Goal: Task Accomplishment & Management: Use online tool/utility

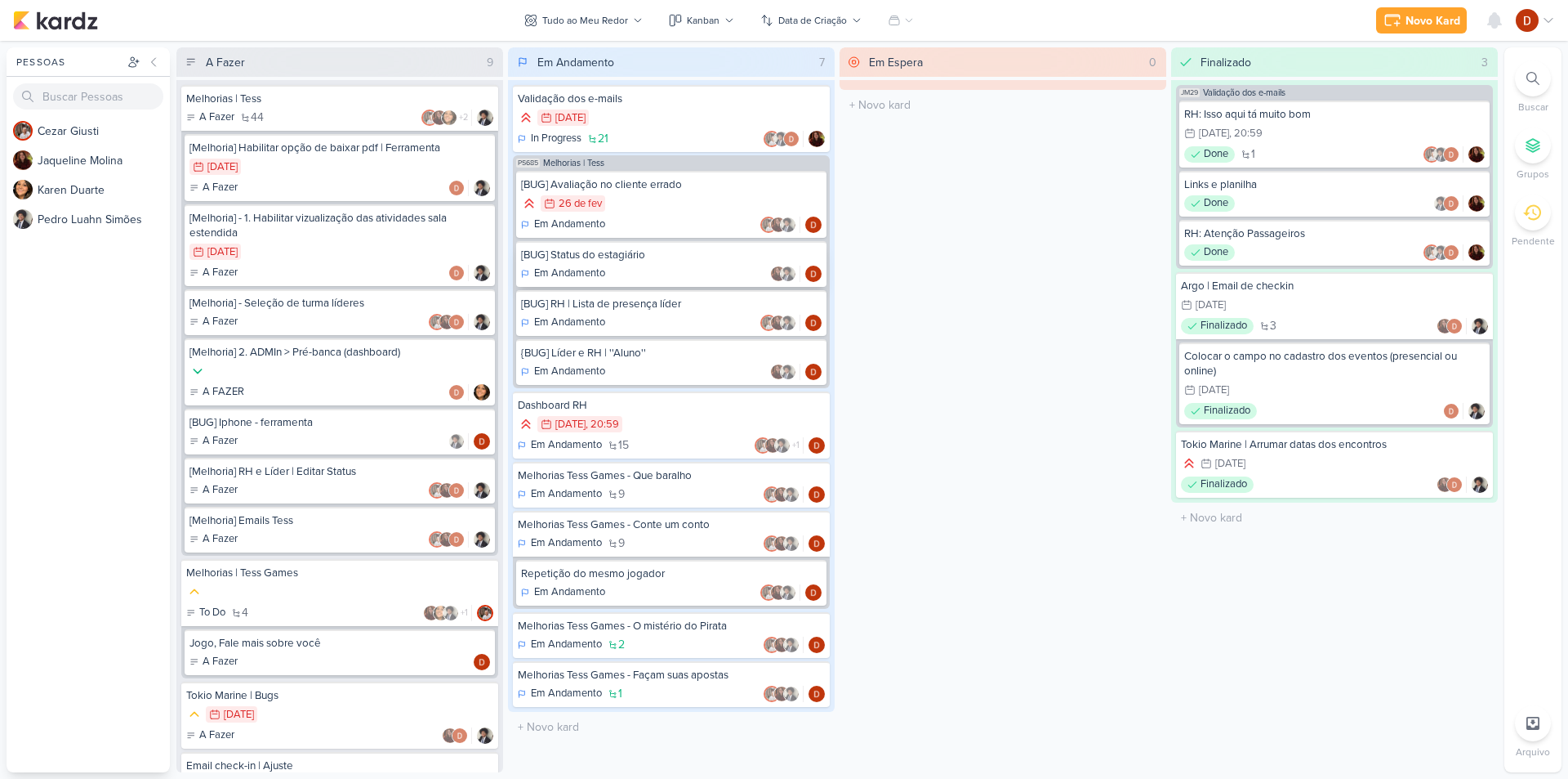
click at [638, 260] on div "[BUG] Status do estagiário" at bounding box center [671, 255] width 300 height 15
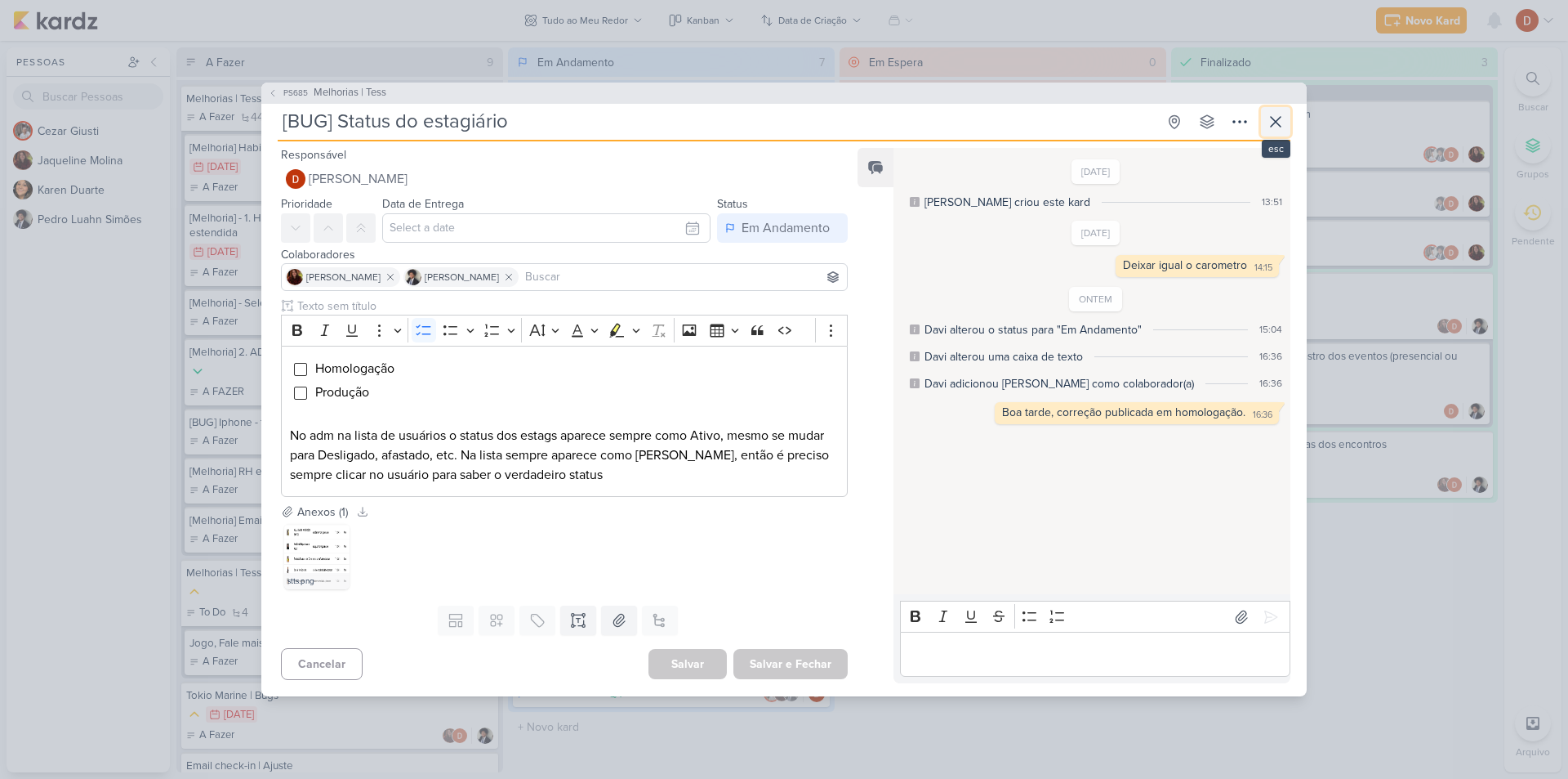
click at [1275, 121] on icon at bounding box center [1276, 121] width 10 height 10
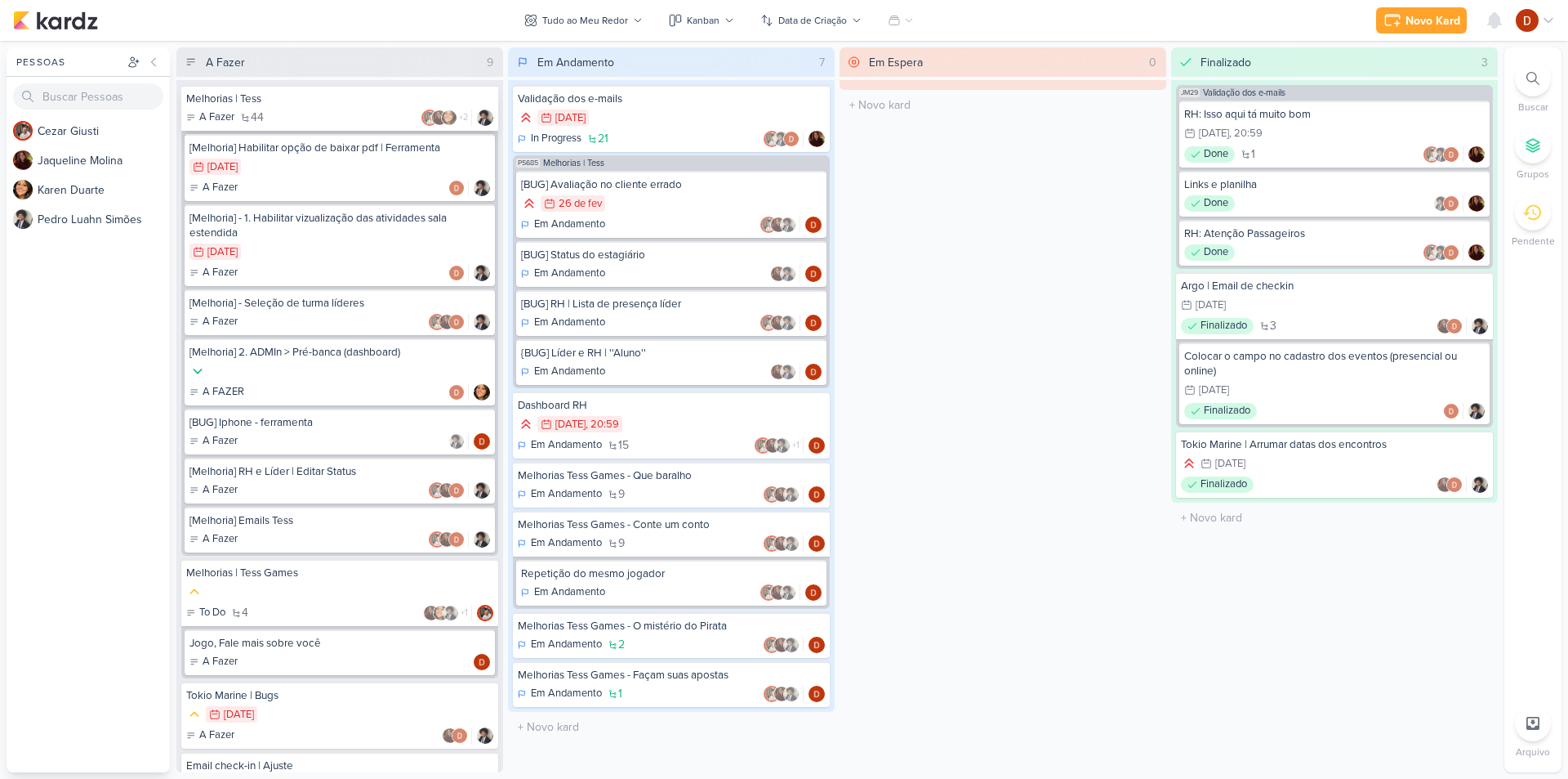
click at [384, 102] on div "Melhorias | Tess" at bounding box center [339, 98] width 307 height 15
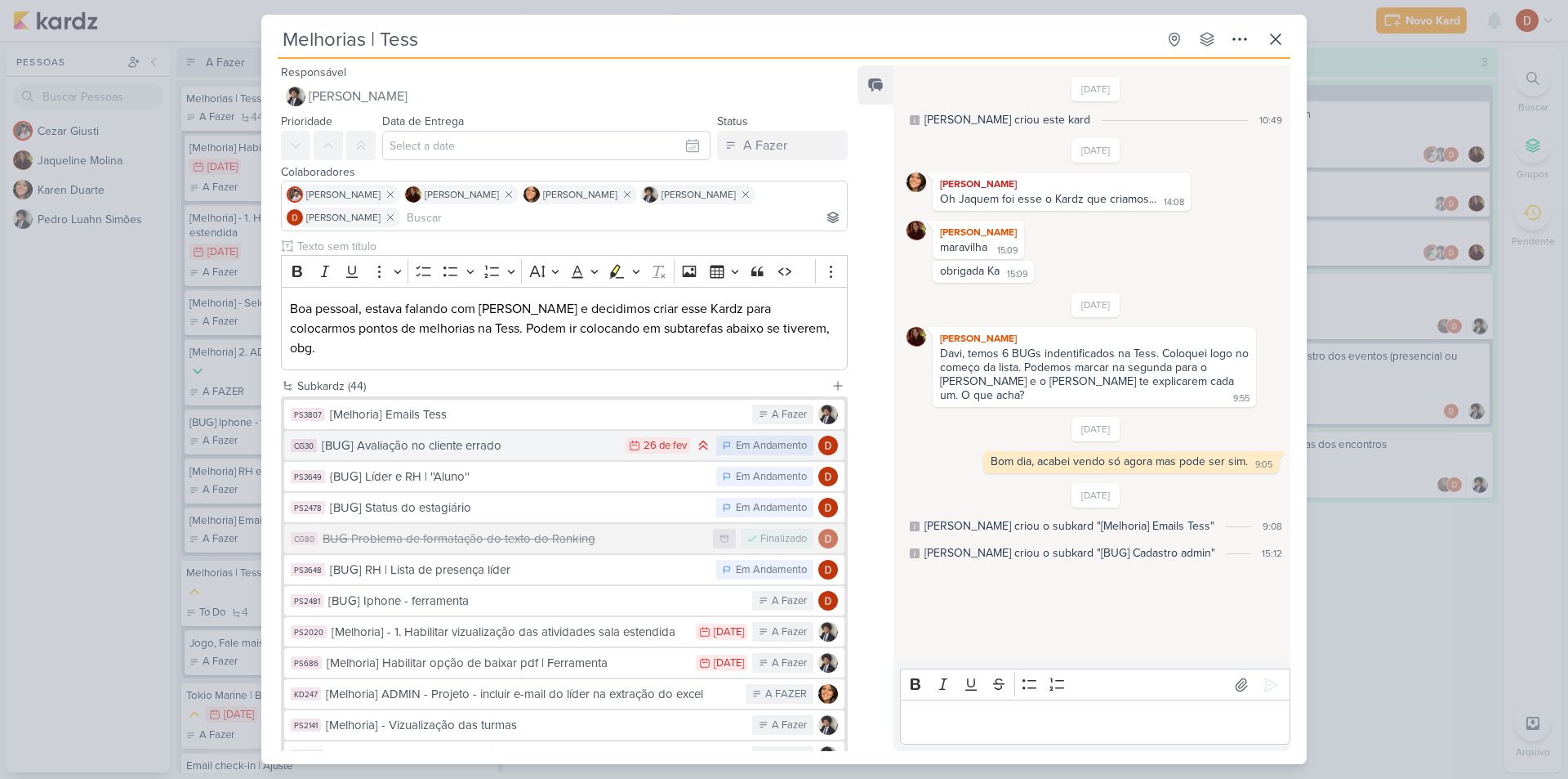
click at [509, 436] on div "[BUG] Avaliação no cliente errado" at bounding box center [469, 446] width 296 height 19
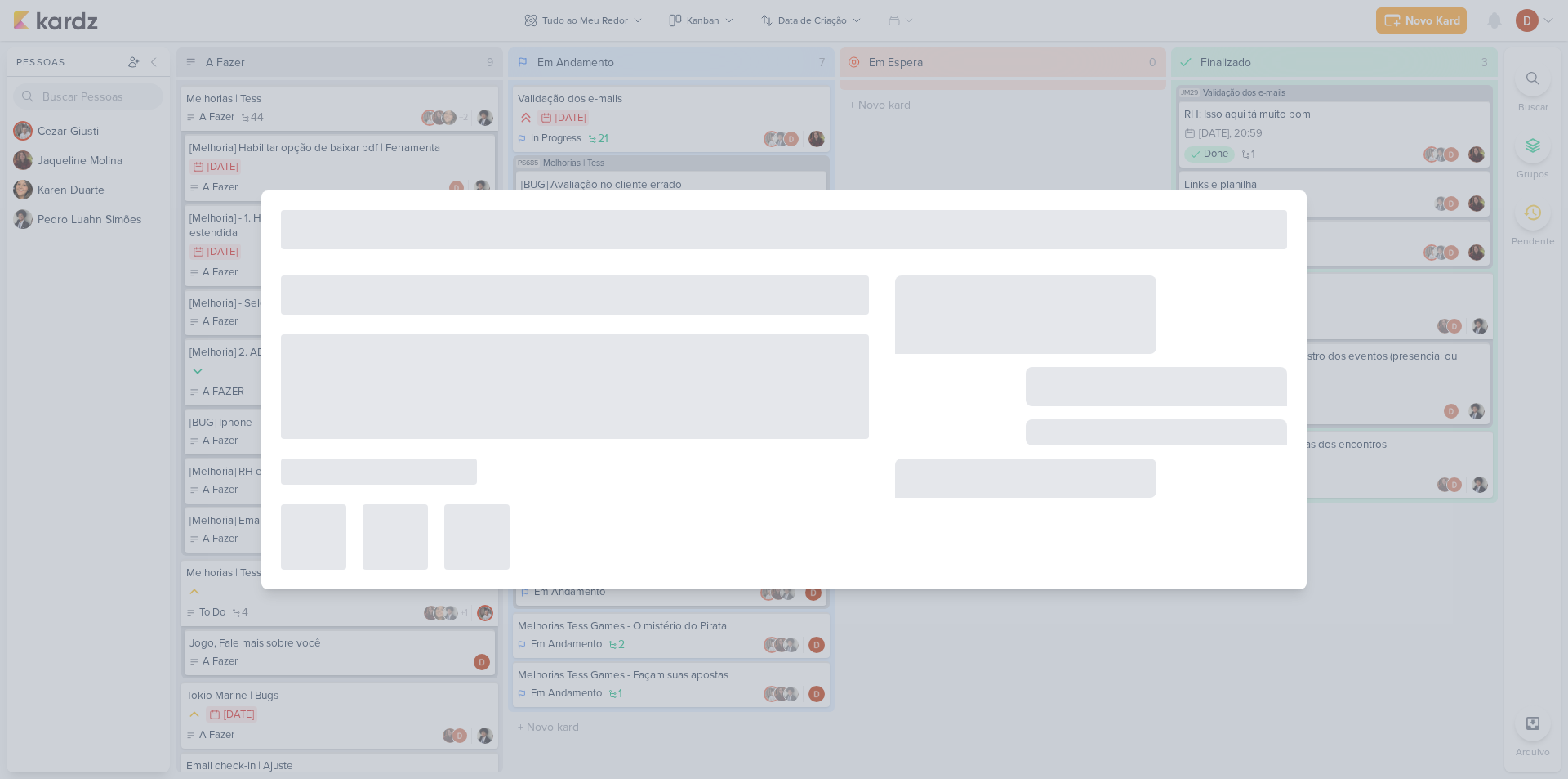
type input "[BUG] Avaliação no cliente errado"
type input "[DATE] 23:59"
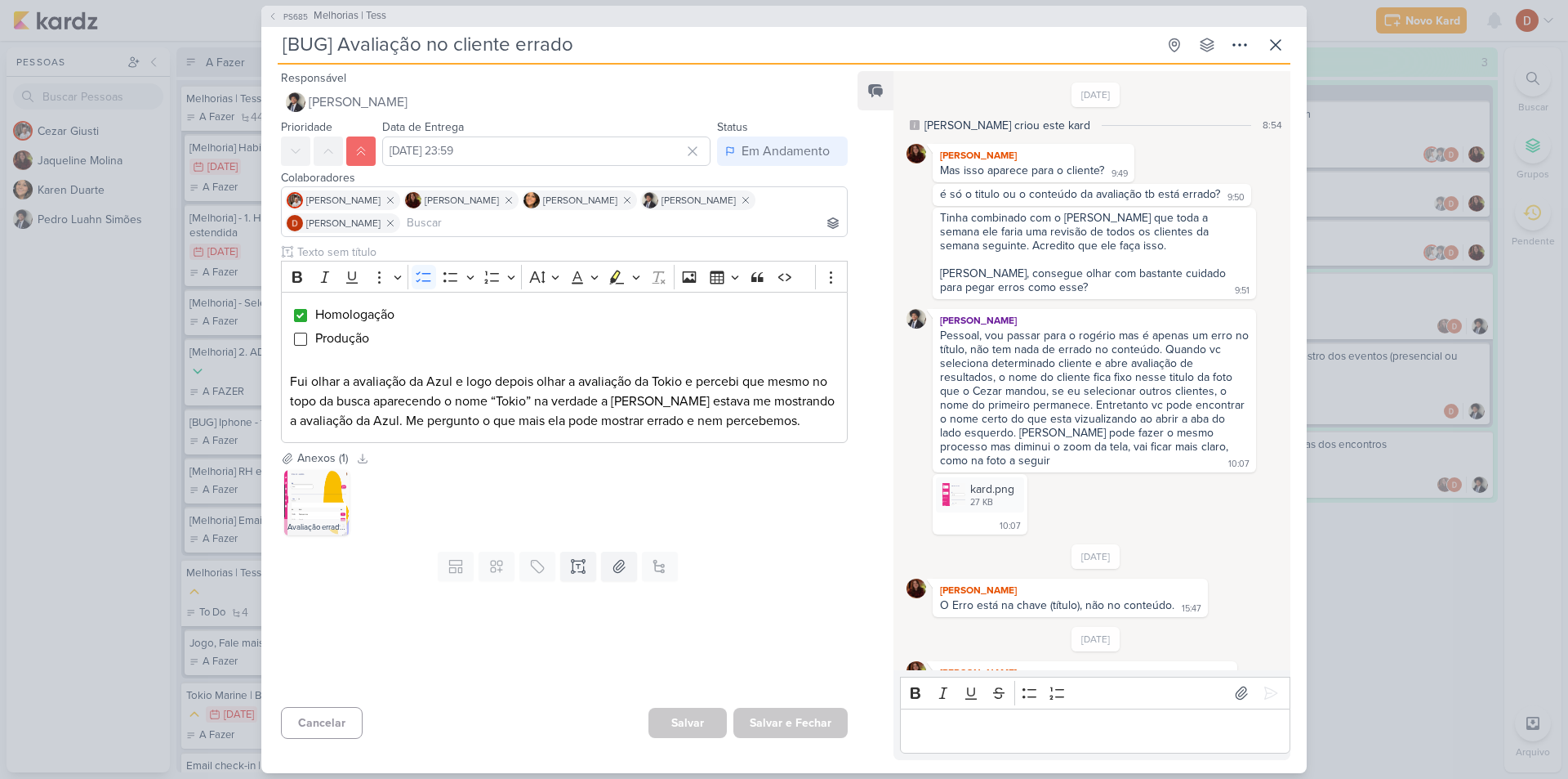
scroll to position [479, 0]
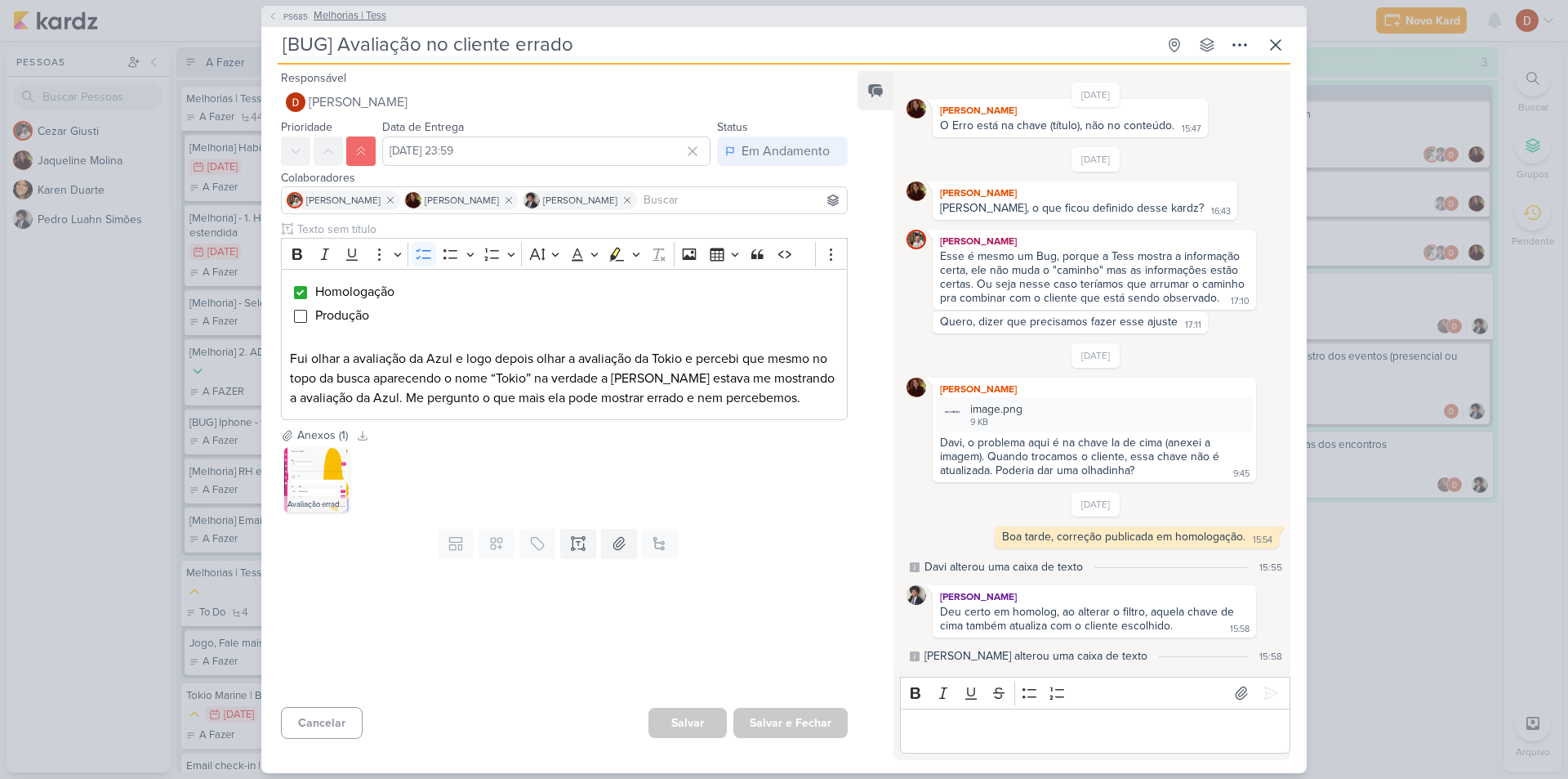
click at [281, 17] on span "PS685" at bounding box center [296, 16] width 29 height 12
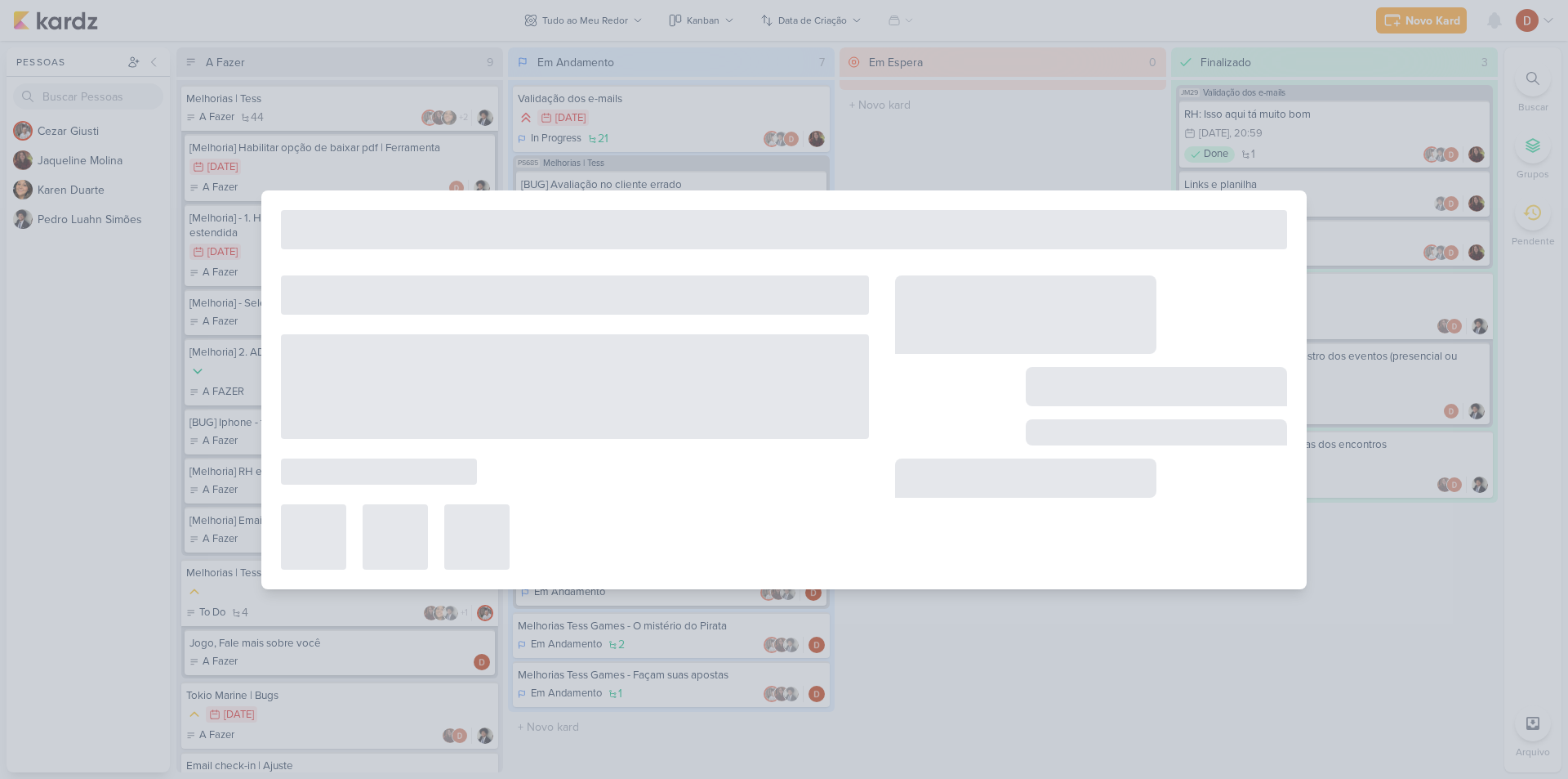
type input "Melhorias | Tess"
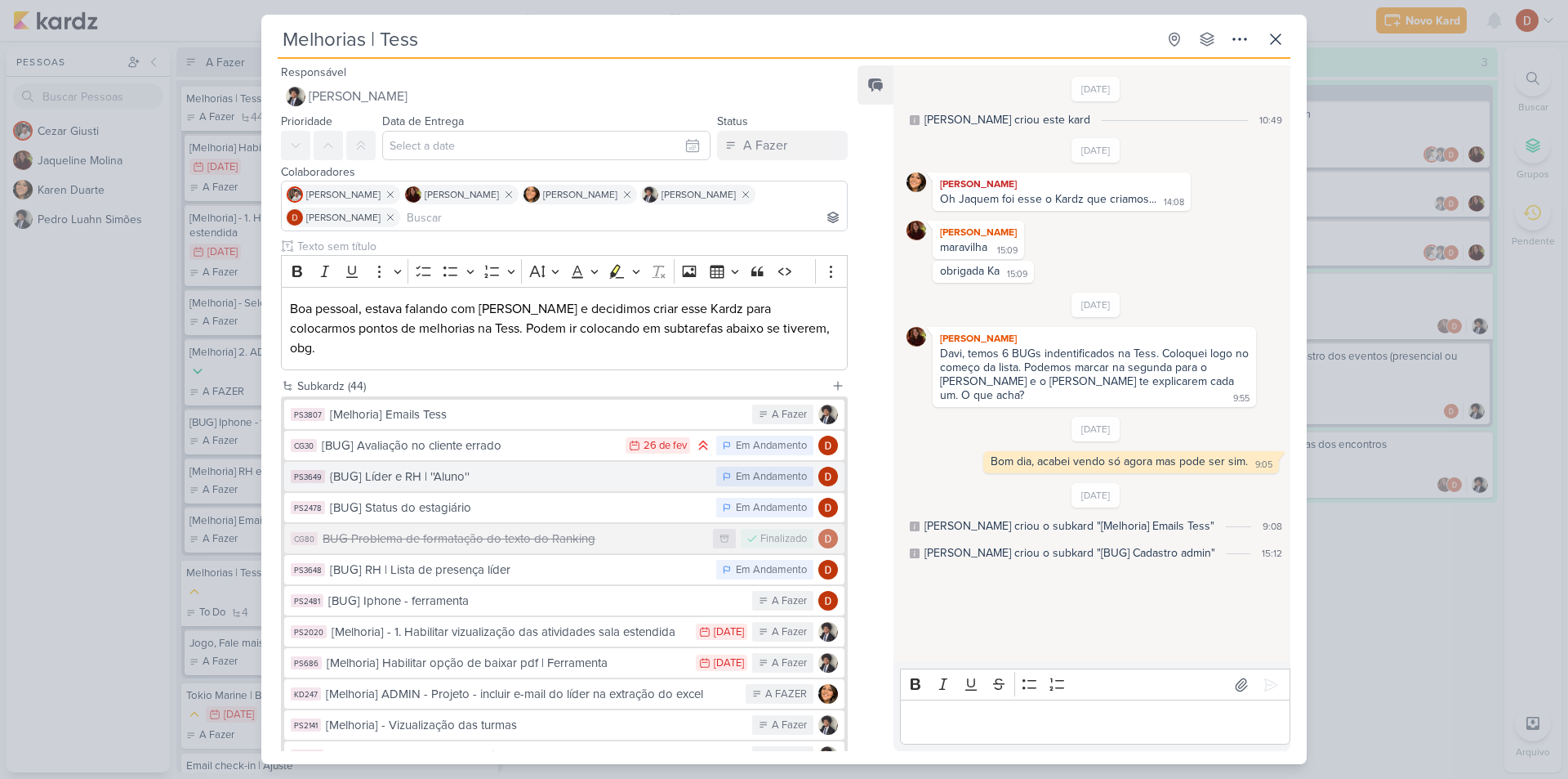
click at [433, 467] on div "{BUG] Líder e RH | ''Aluno''" at bounding box center [518, 477] width 378 height 19
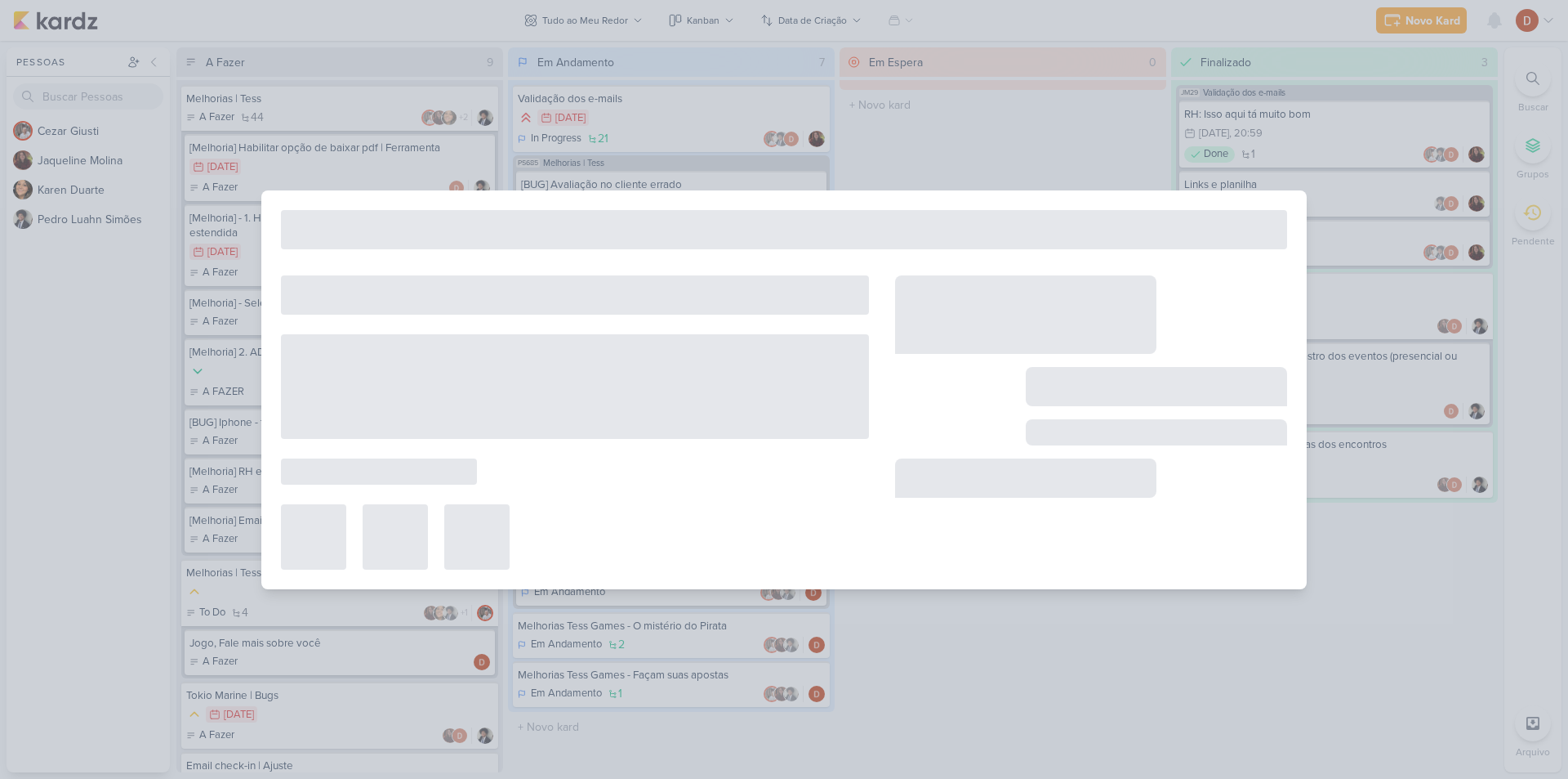
type input "{BUG] Líder e RH | ''Aluno''"
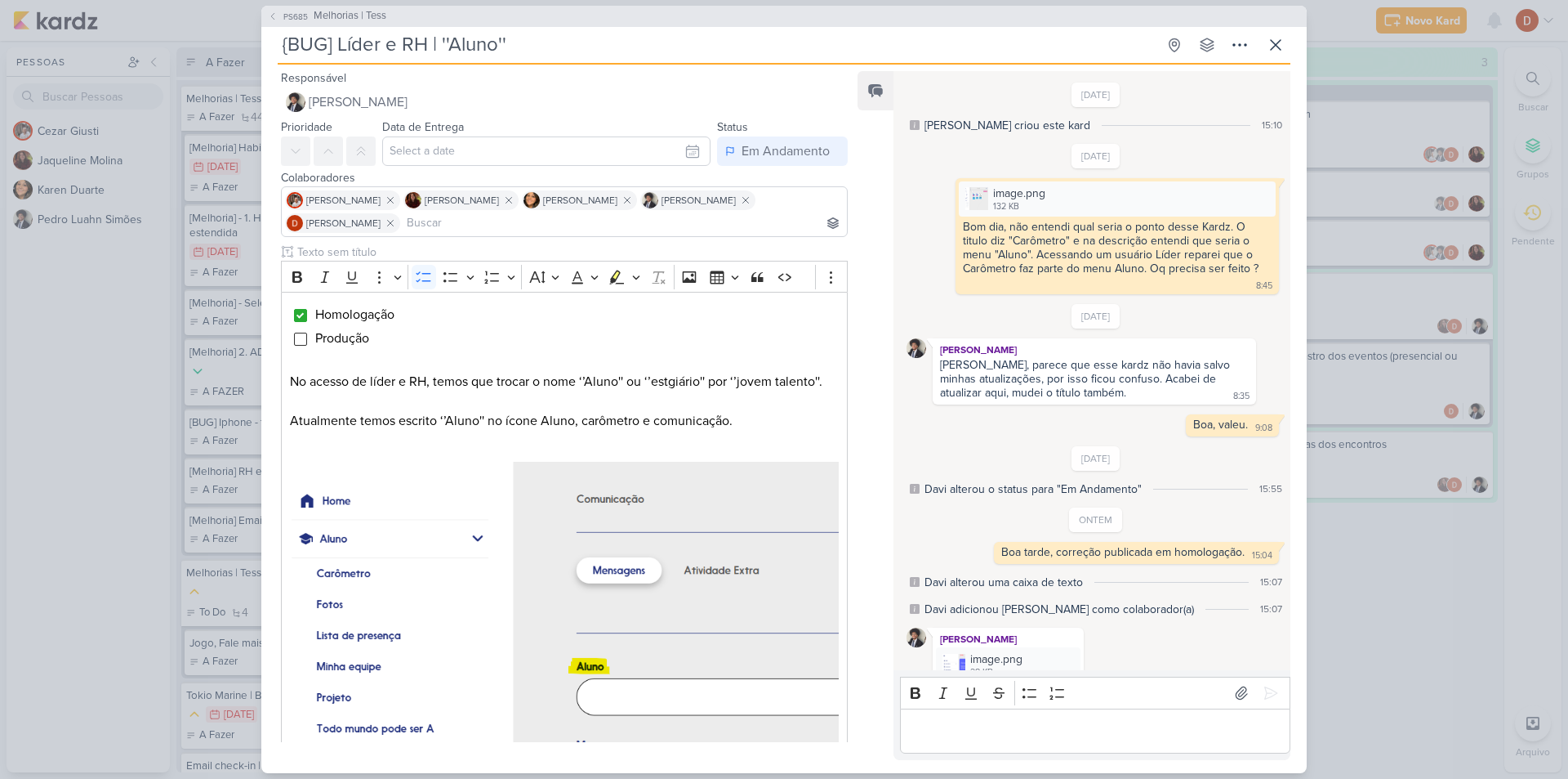
scroll to position [145, 0]
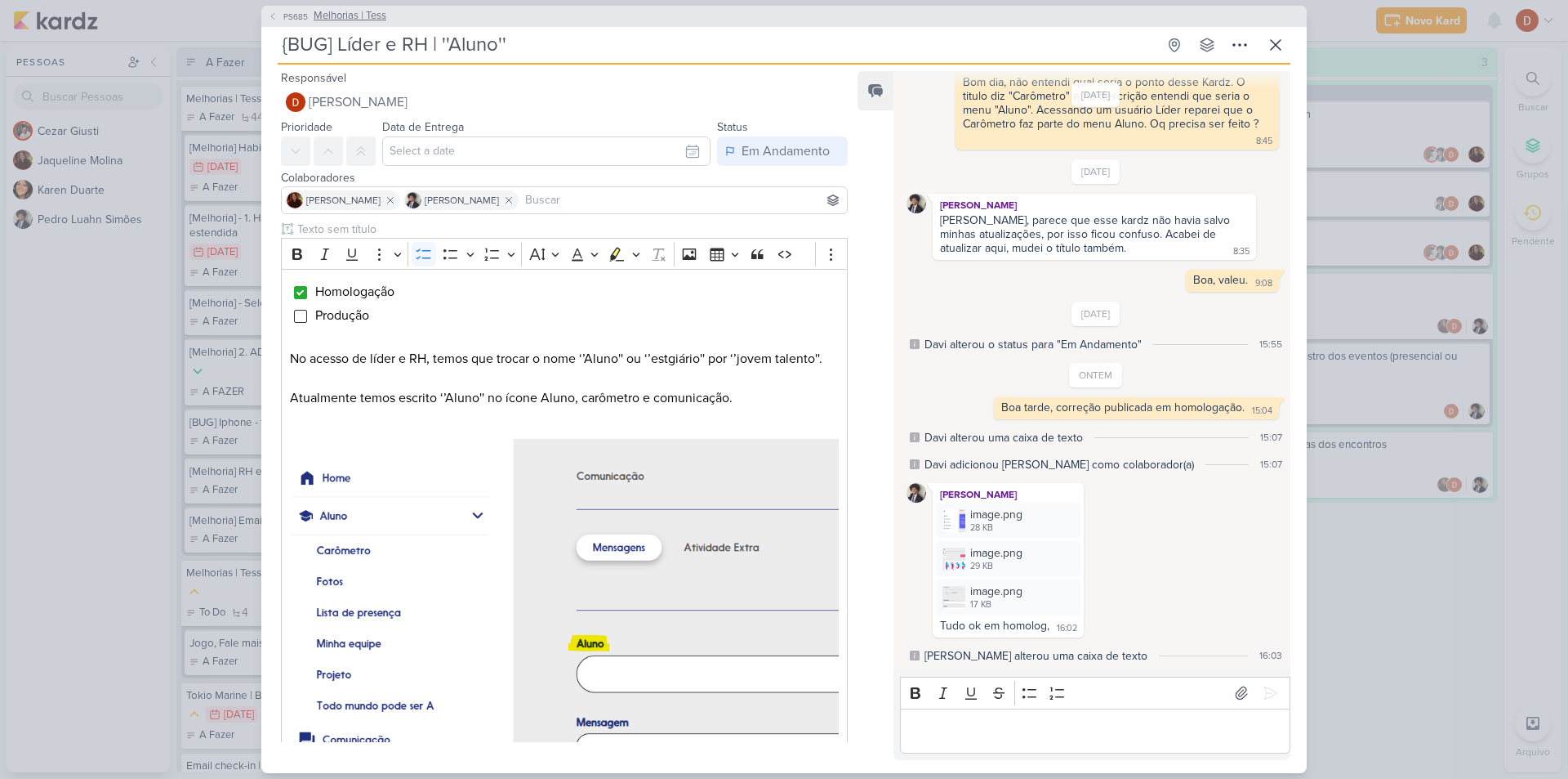
click at [278, 22] on button "PS685 Melhorias | Tess" at bounding box center [327, 16] width 118 height 16
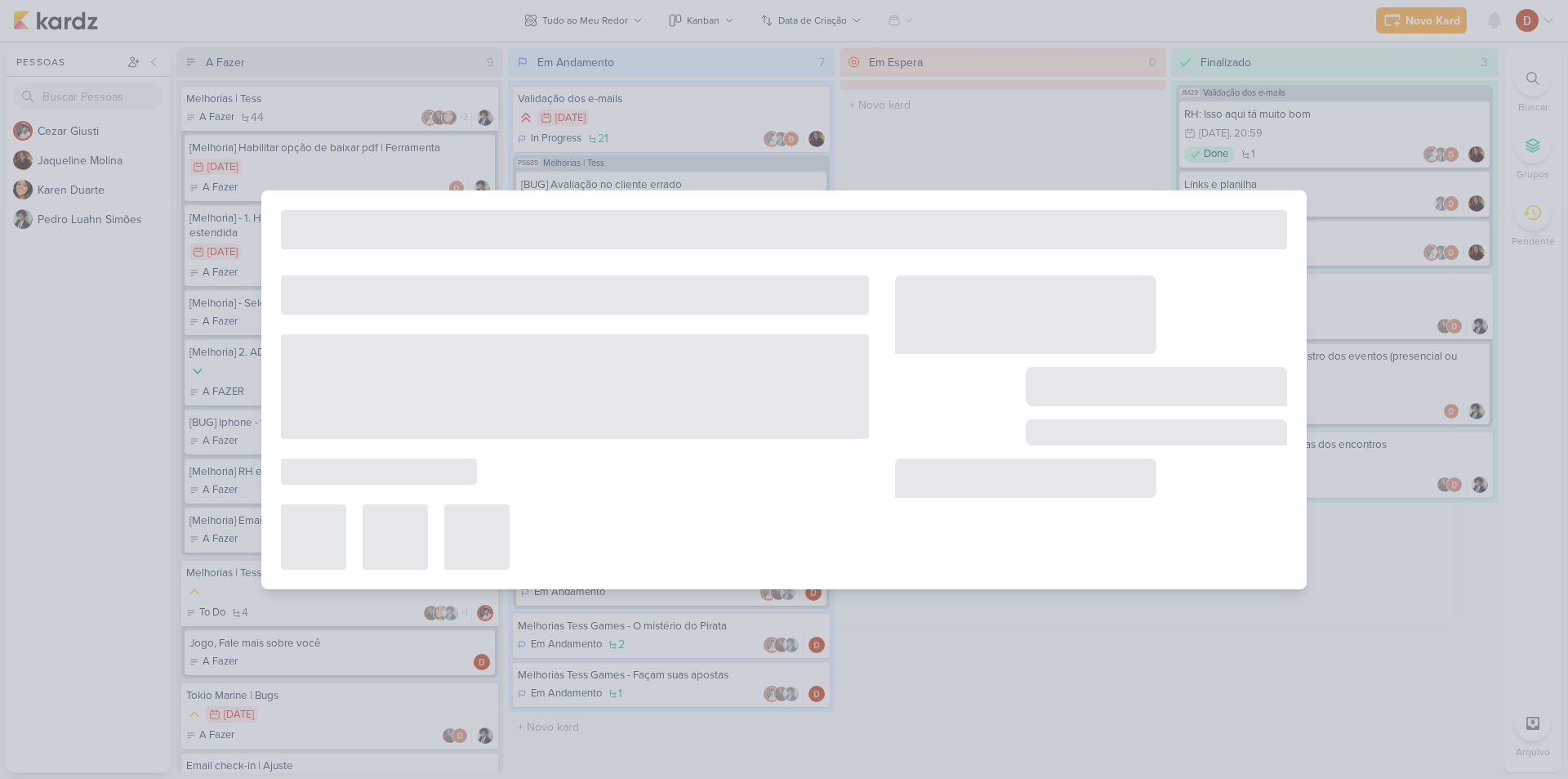
type input "Melhorias | Tess"
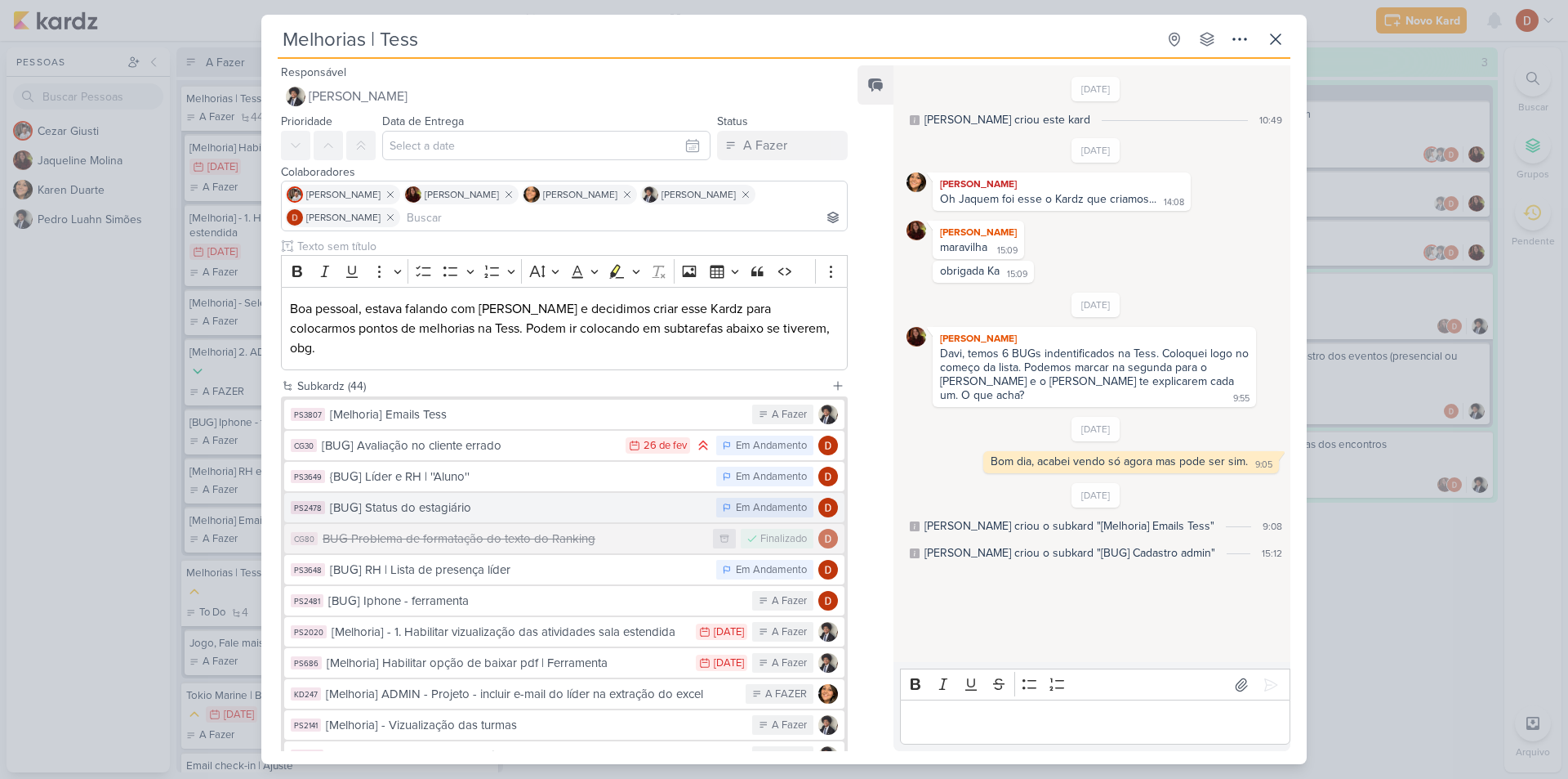
click at [457, 498] on div "[BUG] Status do estagiário" at bounding box center [518, 507] width 378 height 19
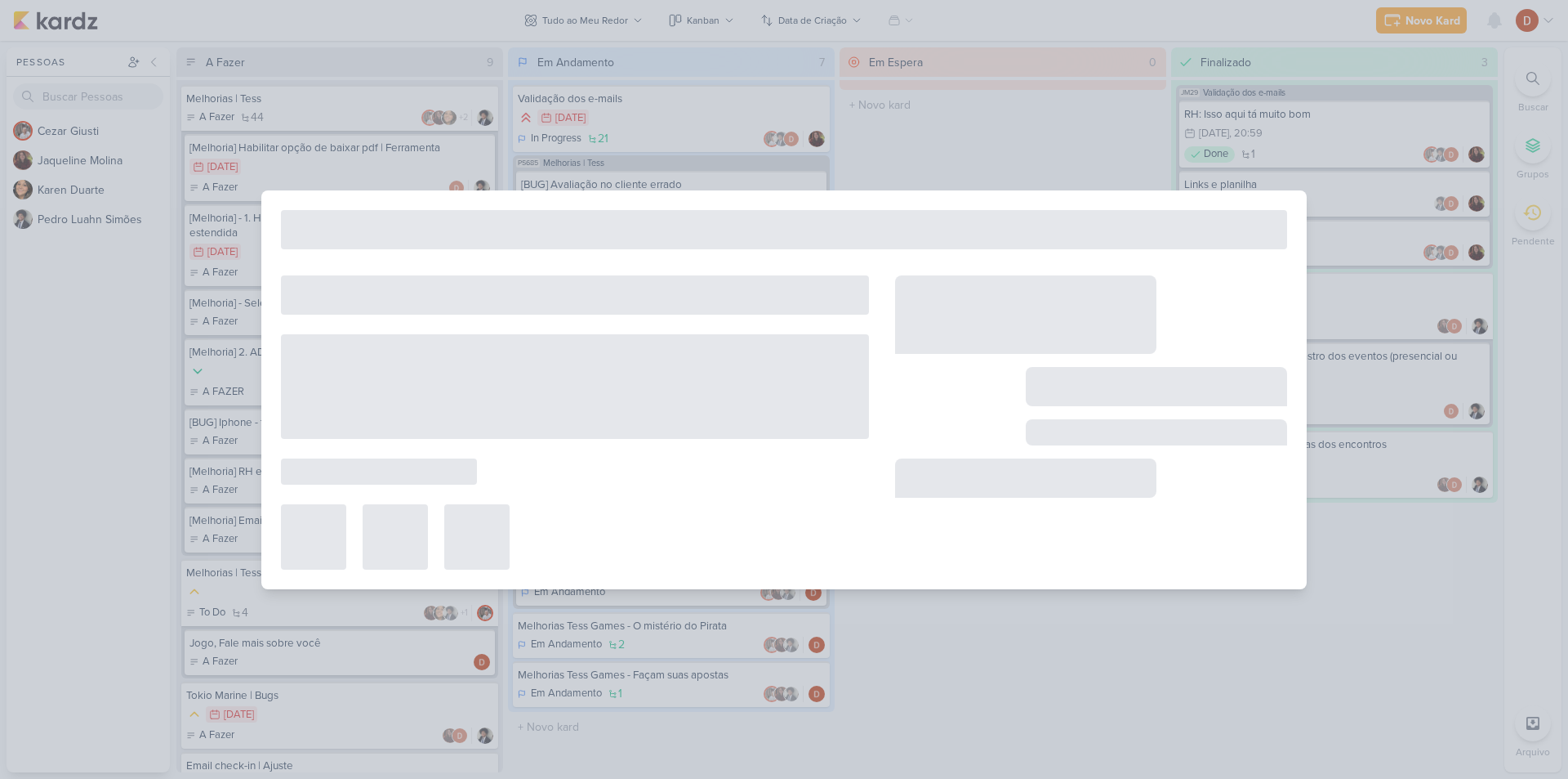
type input "[BUG] Status do estagiário"
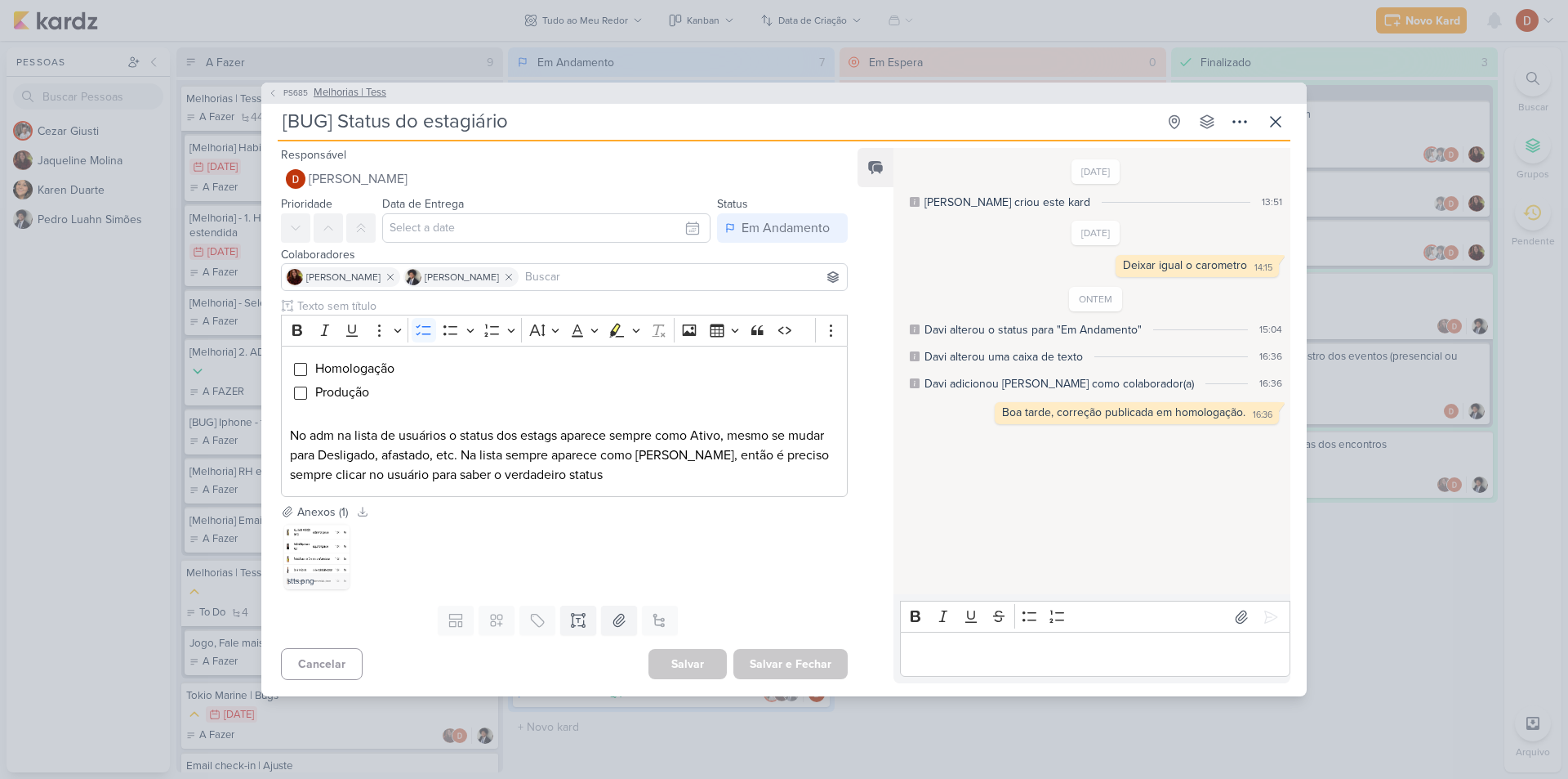
click at [285, 97] on span "PS685" at bounding box center [296, 92] width 29 height 12
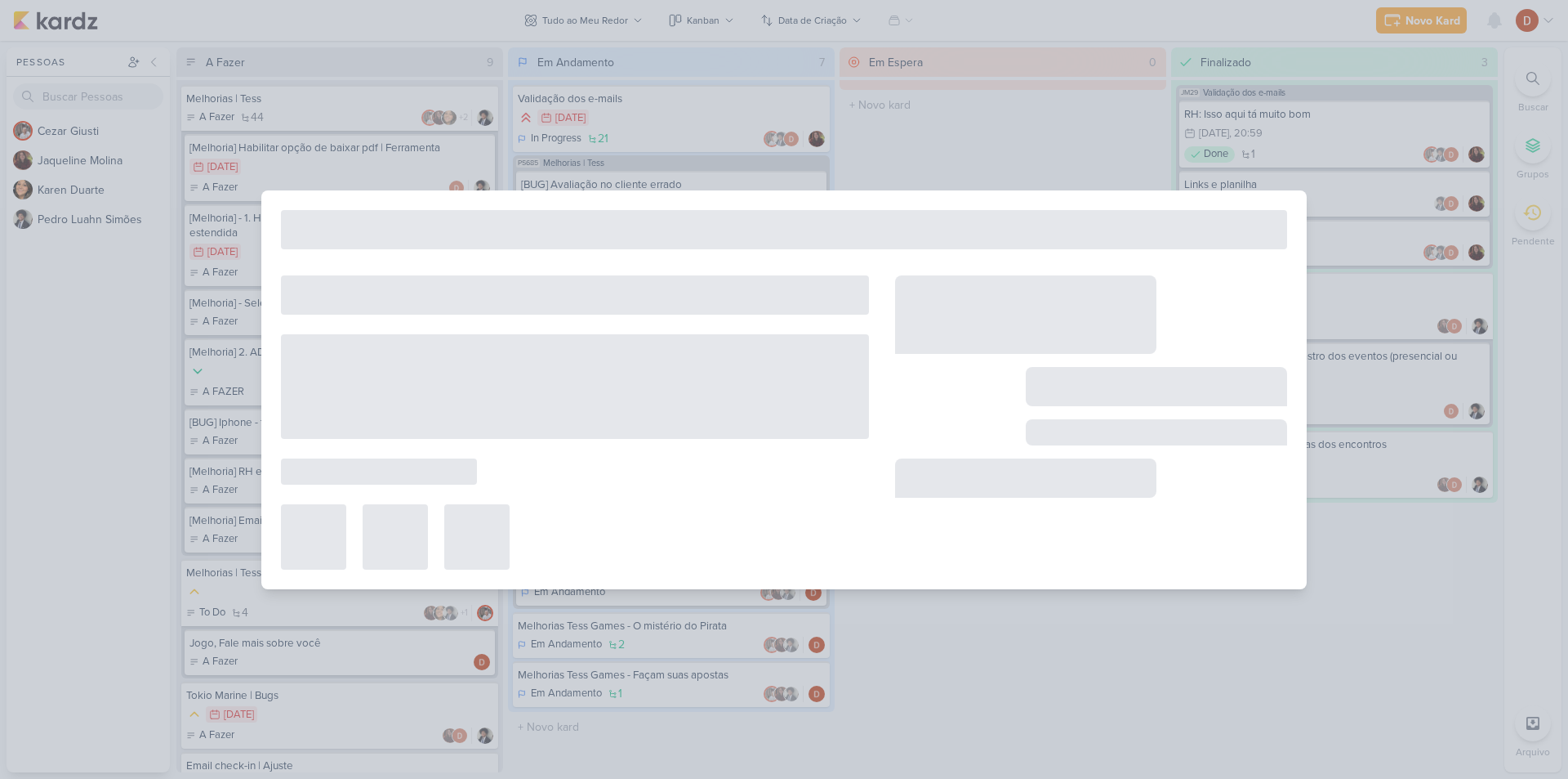
type input "Melhorias | Tess"
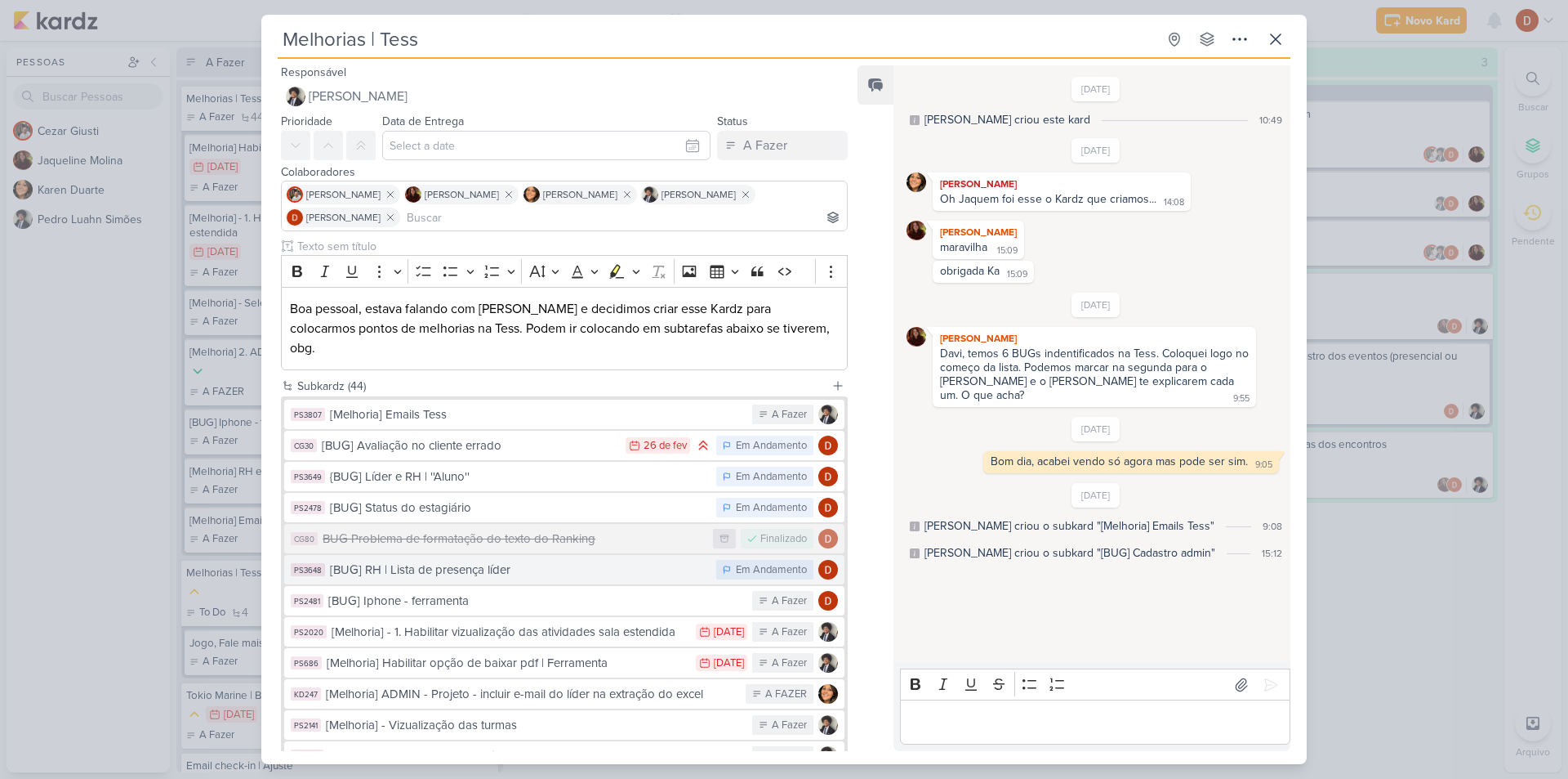
click at [494, 560] on div "[BUG] RH | Lista de presença líder" at bounding box center [518, 569] width 378 height 19
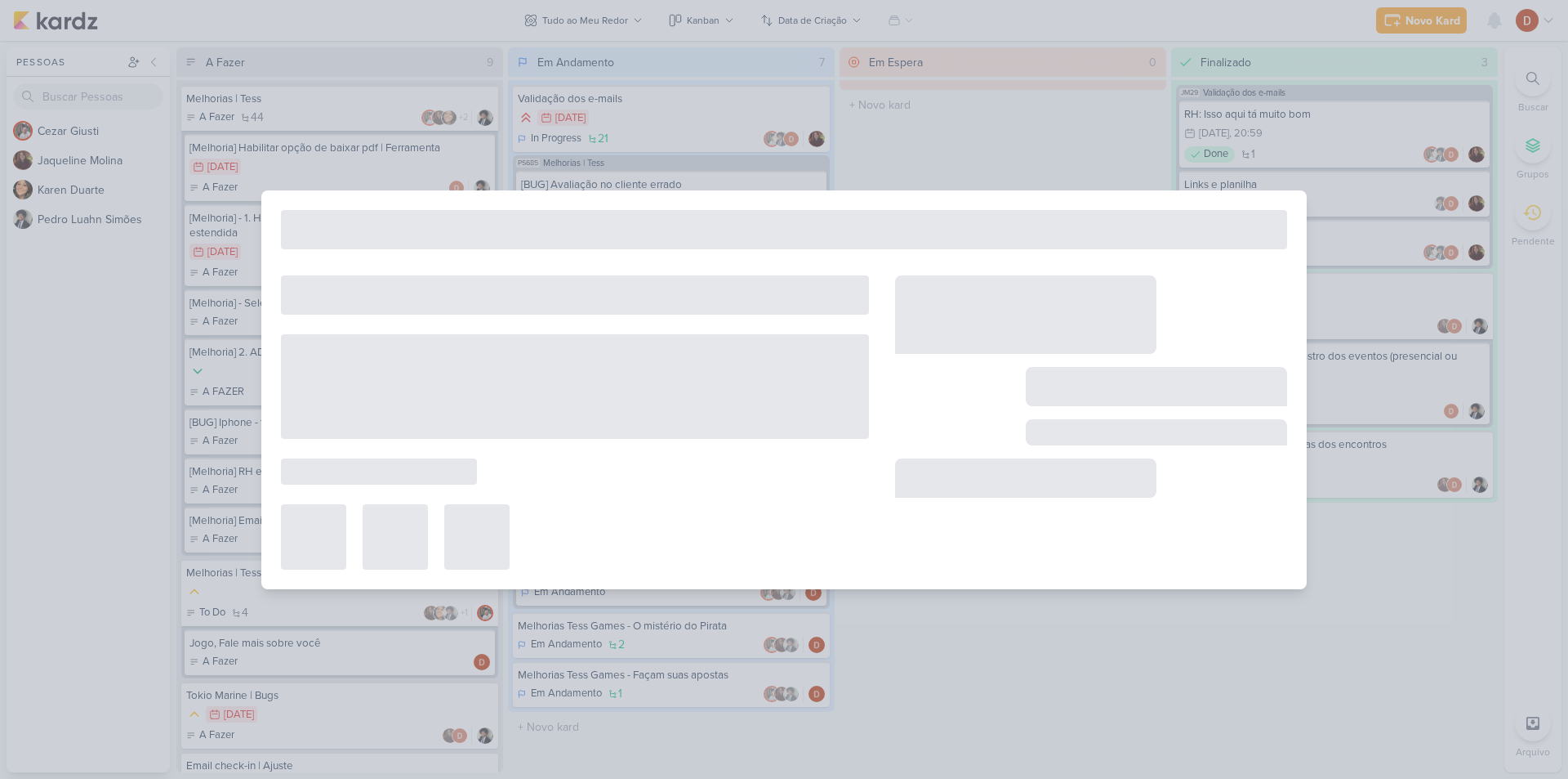
type input "[BUG] RH | Lista de presença líder"
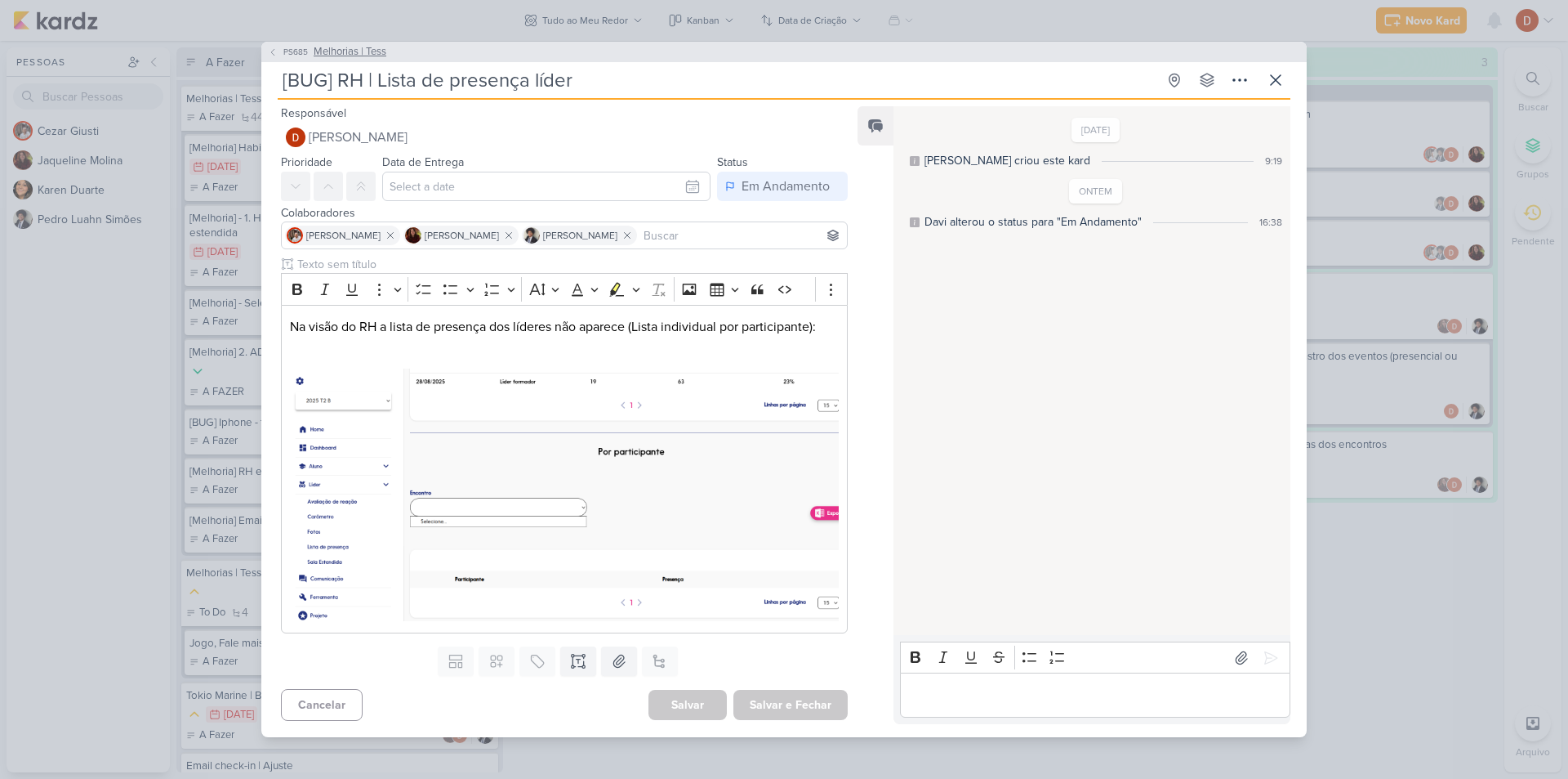
click at [293, 50] on span "PS685" at bounding box center [296, 51] width 29 height 12
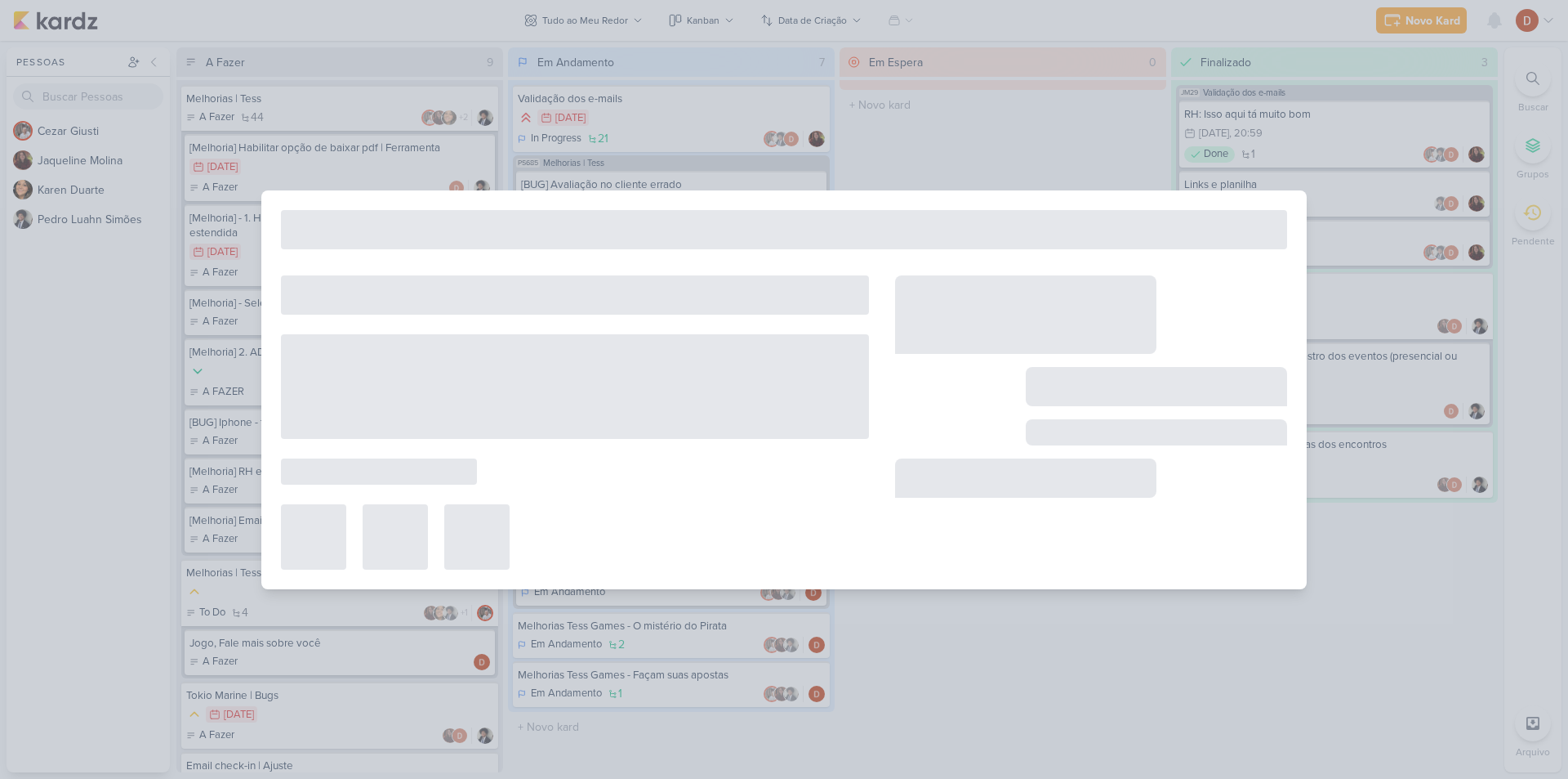
type input "Melhorias | Tess"
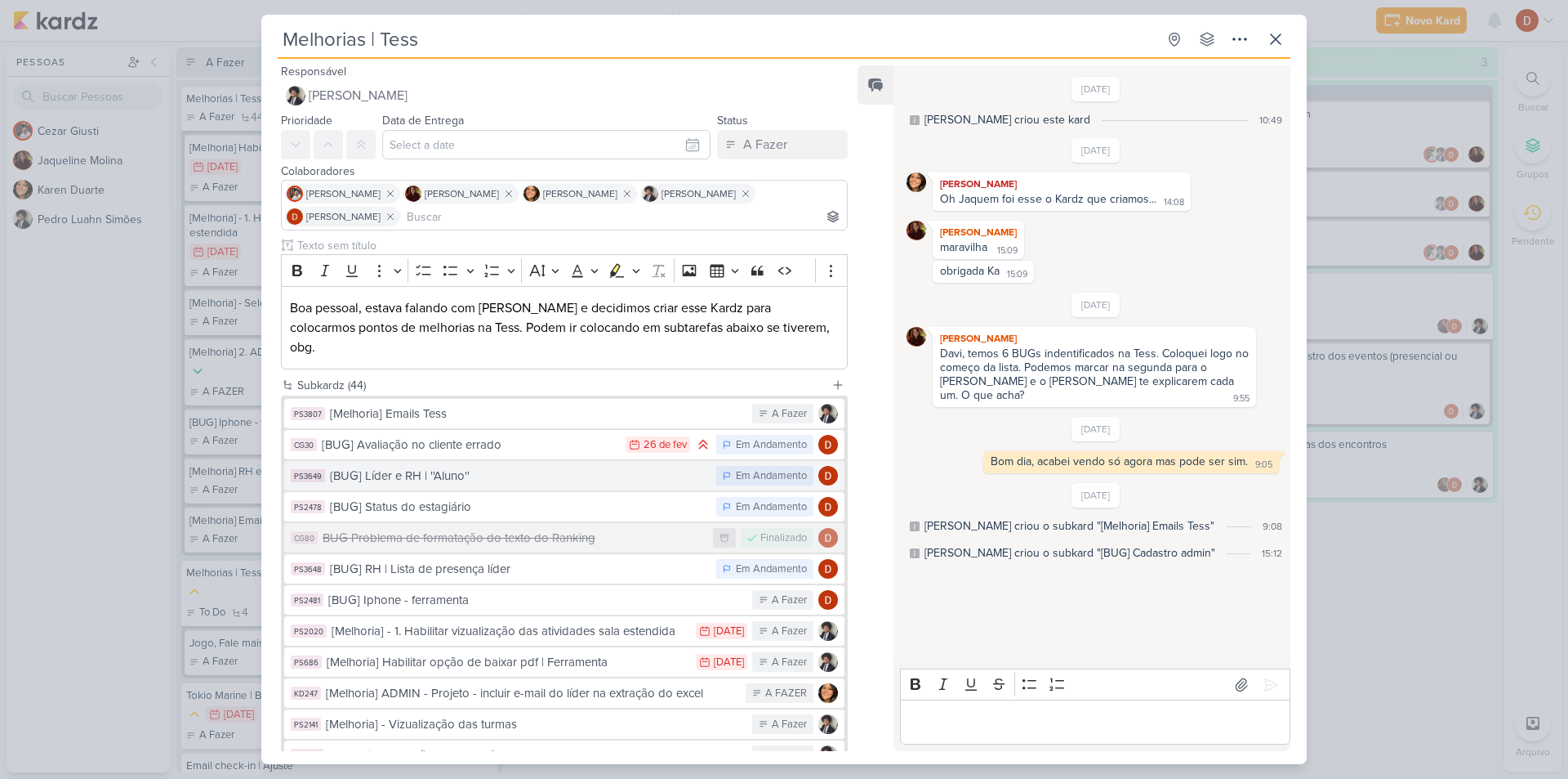
scroll to position [0, 0]
click at [582, 405] on div "[Melhoria] Emails Tess" at bounding box center [536, 415] width 414 height 19
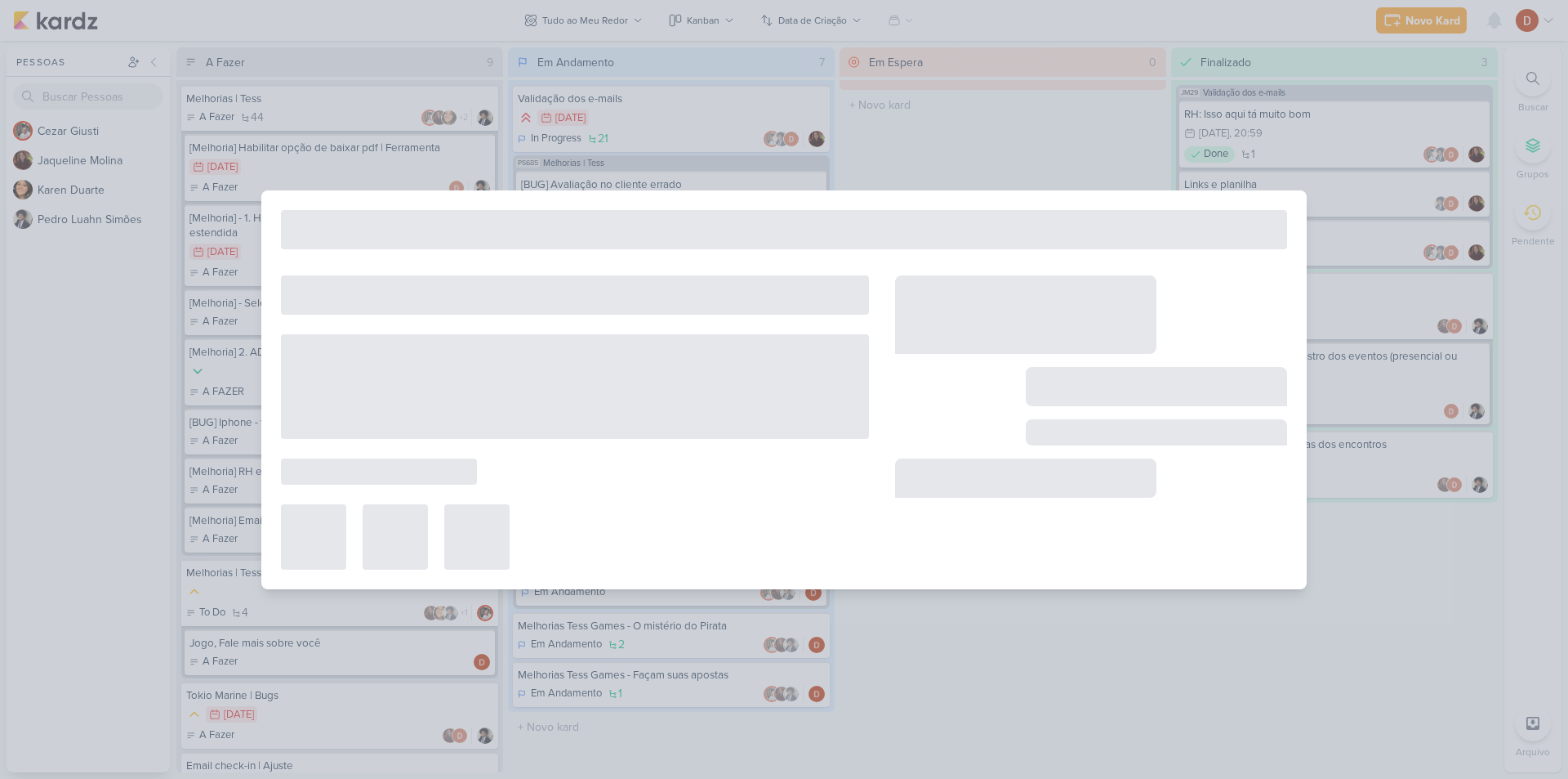
type input "[Melhoria] Emails Tess"
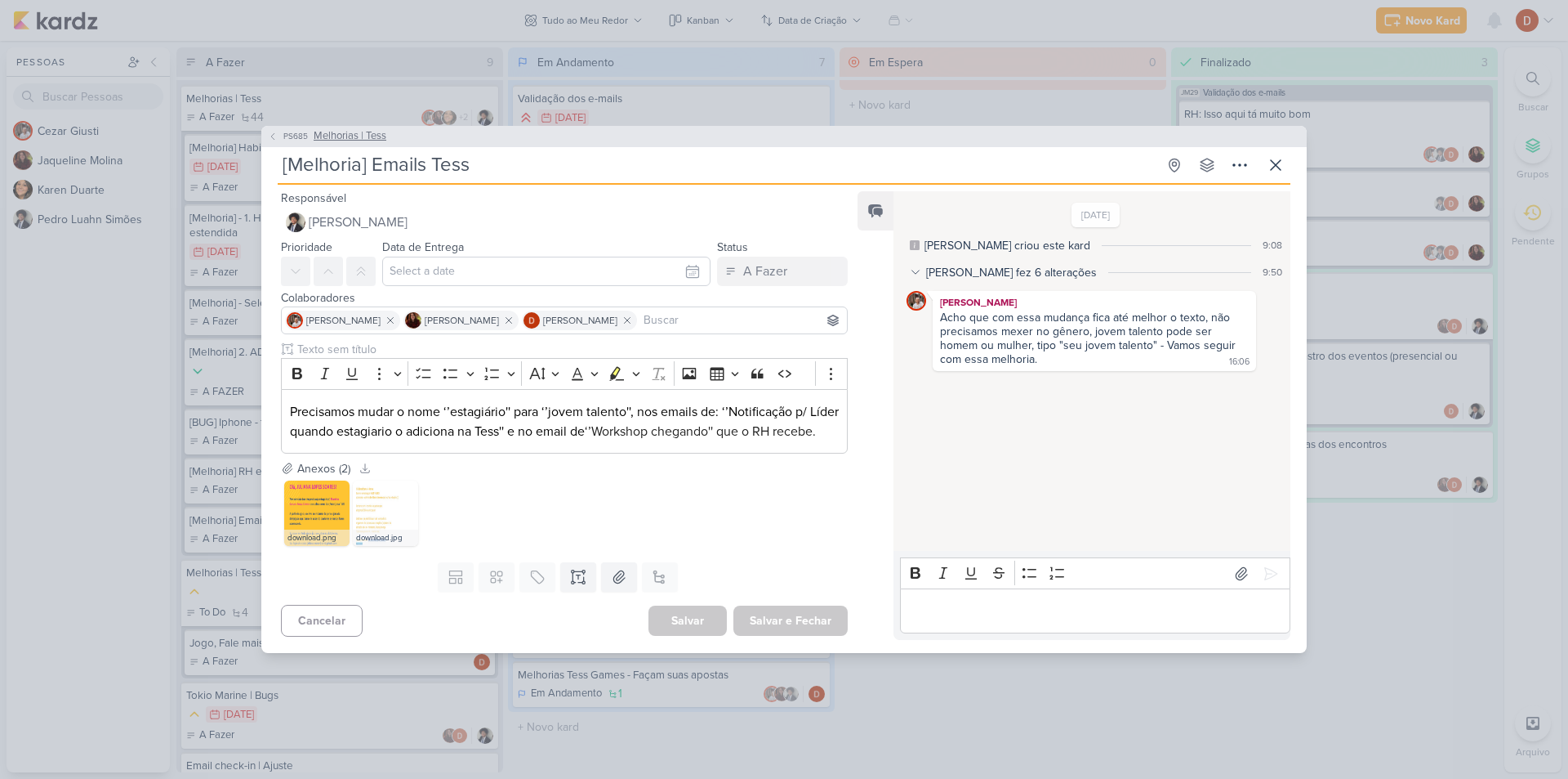
click at [303, 128] on button "PS685 Melhorias | Tess" at bounding box center [327, 137] width 118 height 16
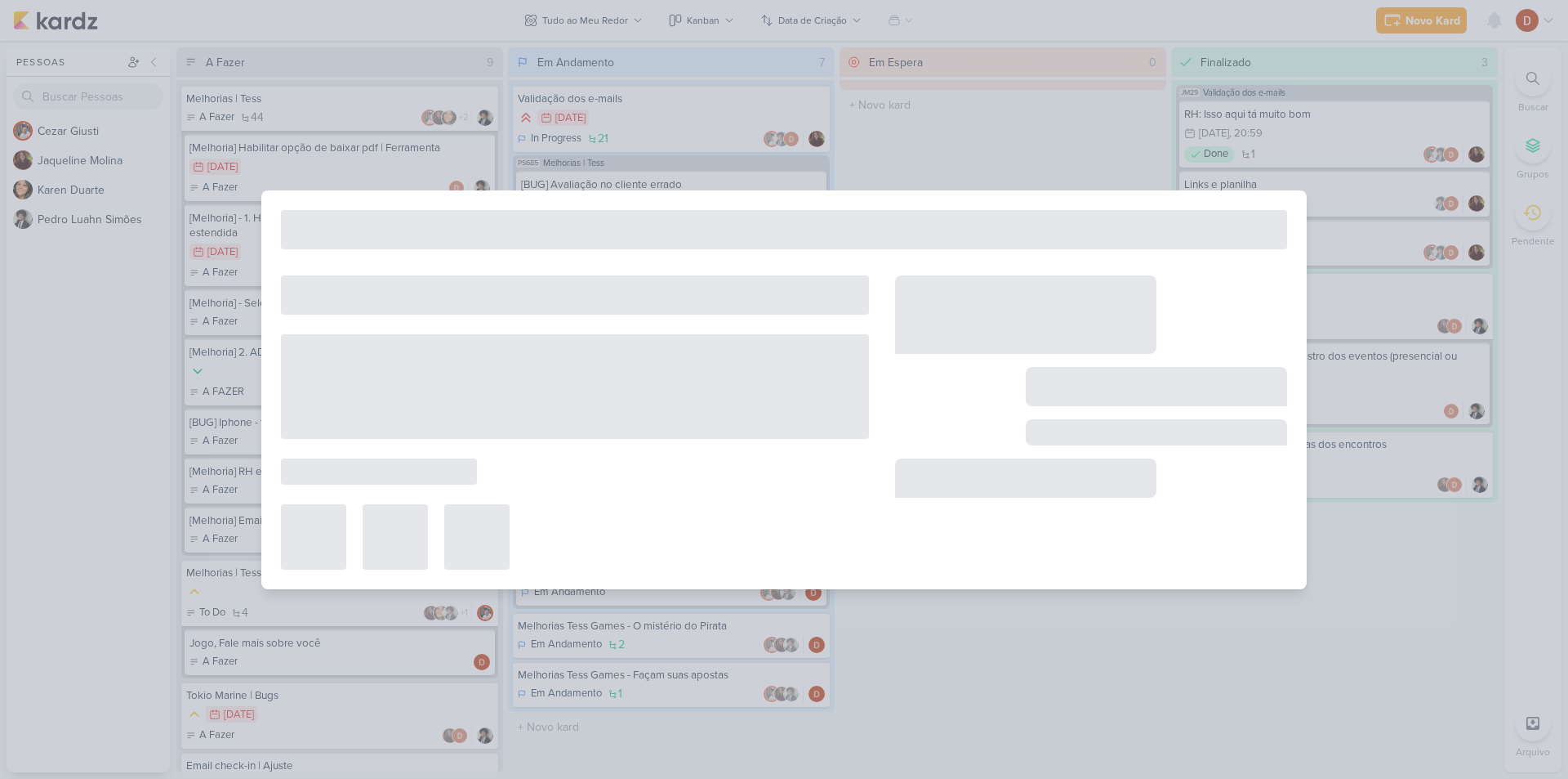
type input "Melhorias | Tess"
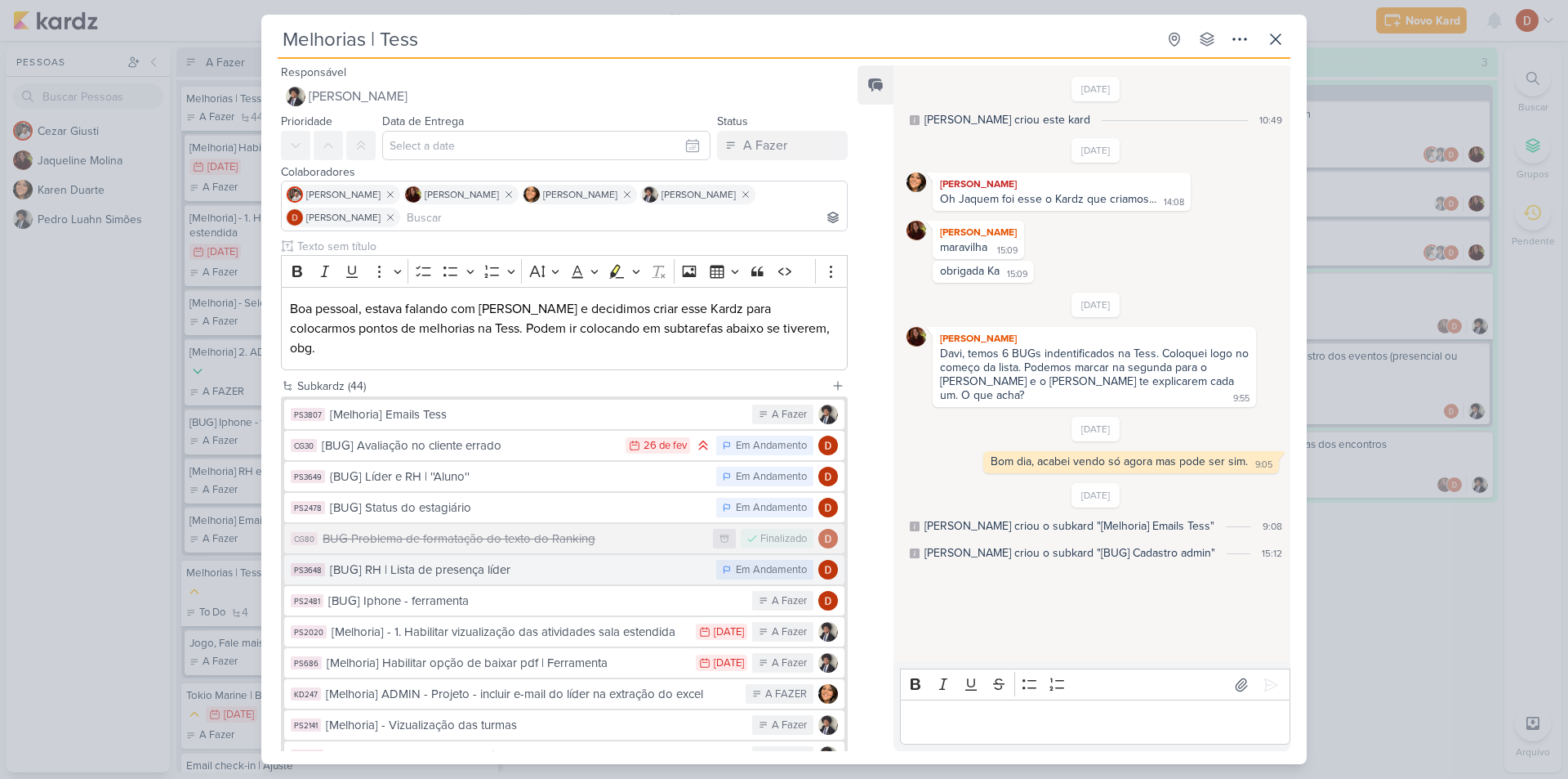
click at [421, 560] on div "[BUG] RH | Lista de presença líder" at bounding box center [518, 569] width 378 height 19
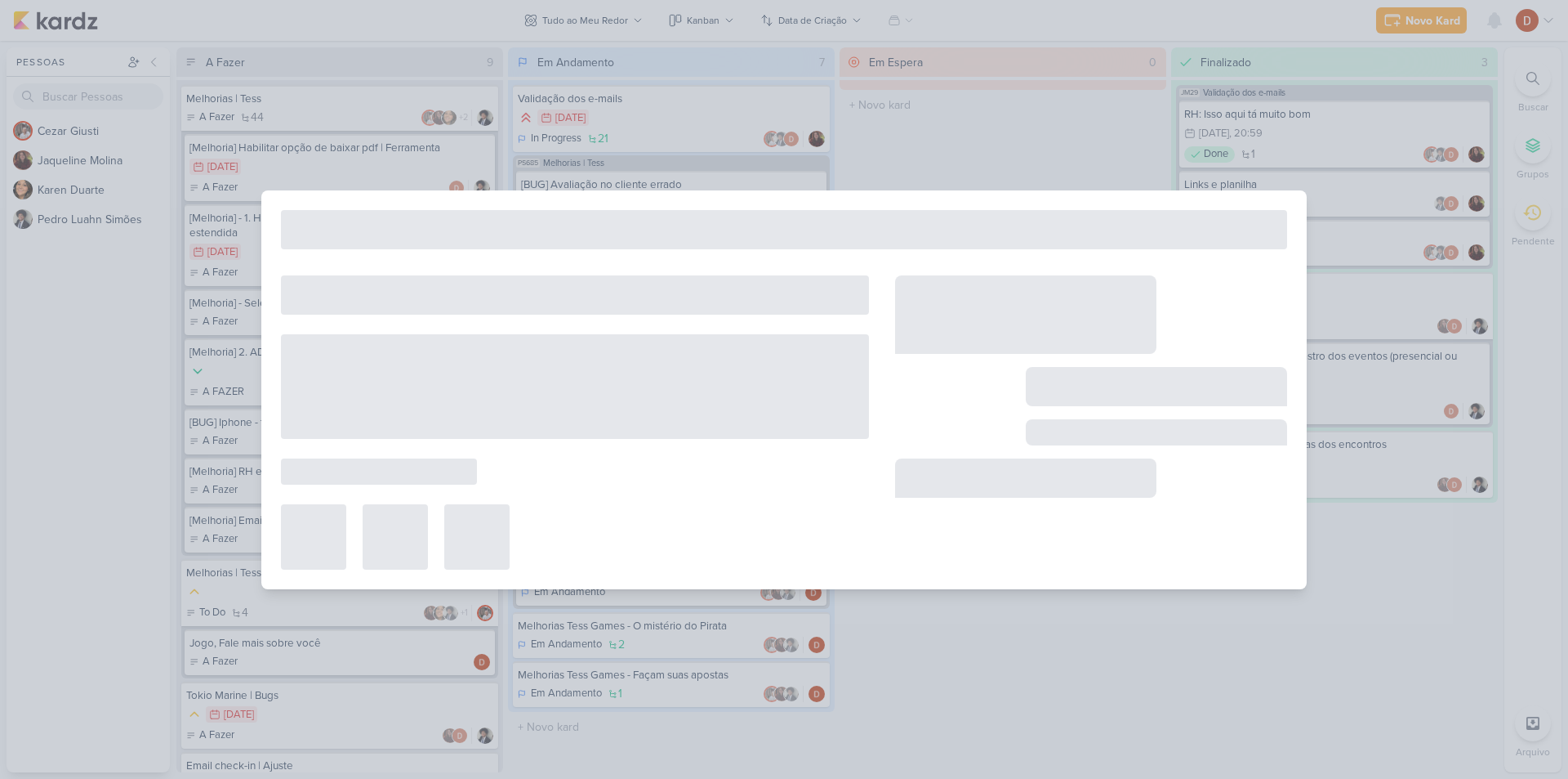
type input "[BUG] RH | Lista de presença líder"
